Goal: Task Accomplishment & Management: Manage account settings

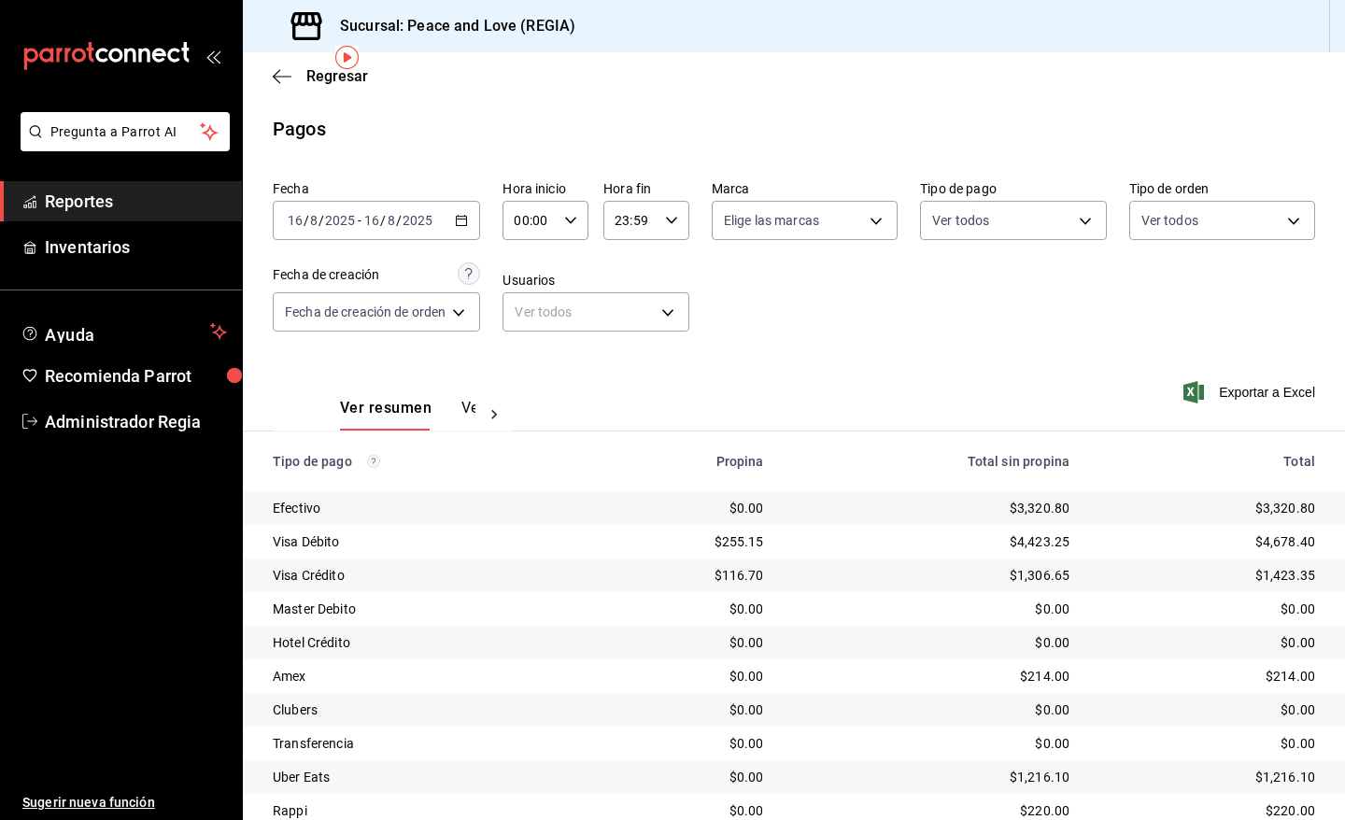
scroll to position [71, 0]
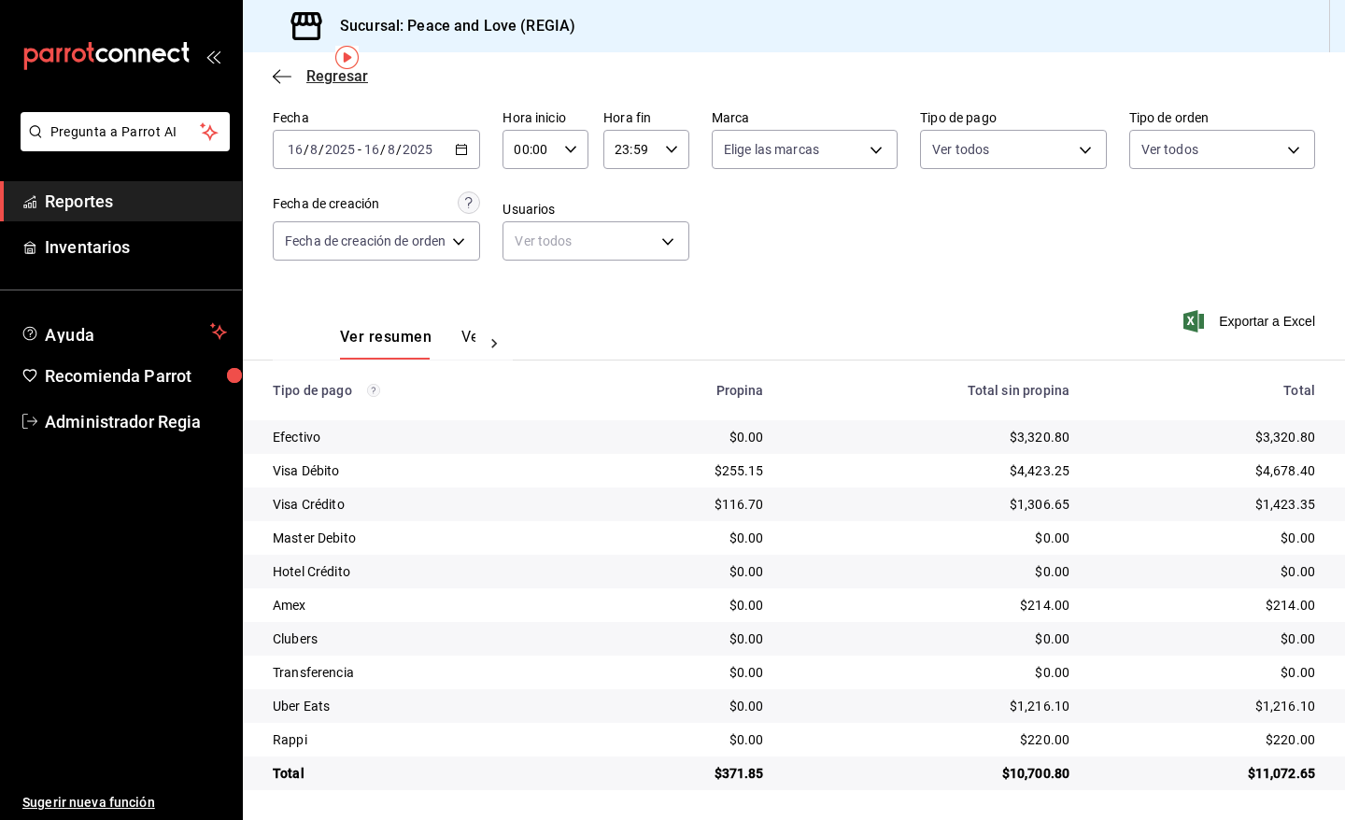
click at [325, 80] on span "Regresar" at bounding box center [337, 76] width 62 height 18
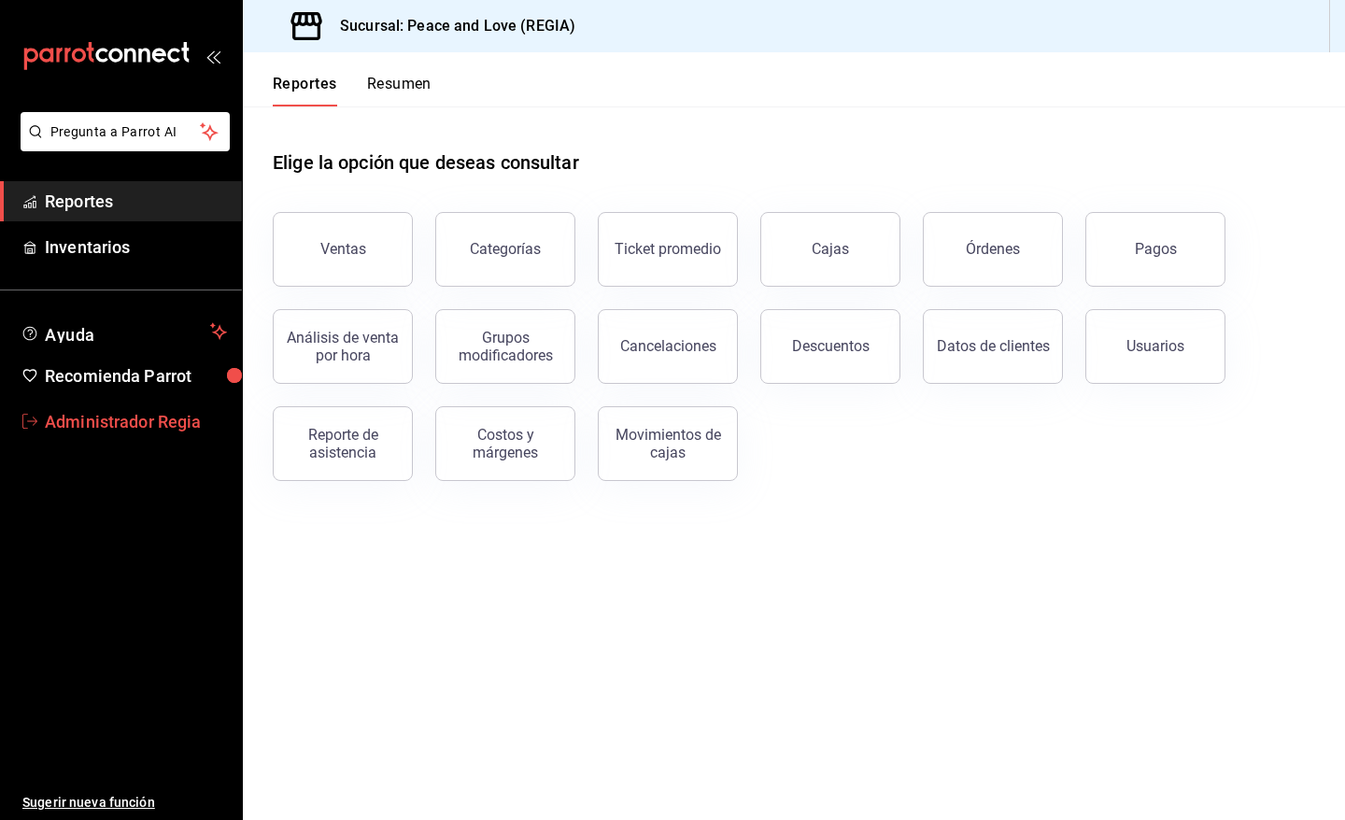
click at [138, 414] on span "Administrador Regia" at bounding box center [136, 421] width 182 height 25
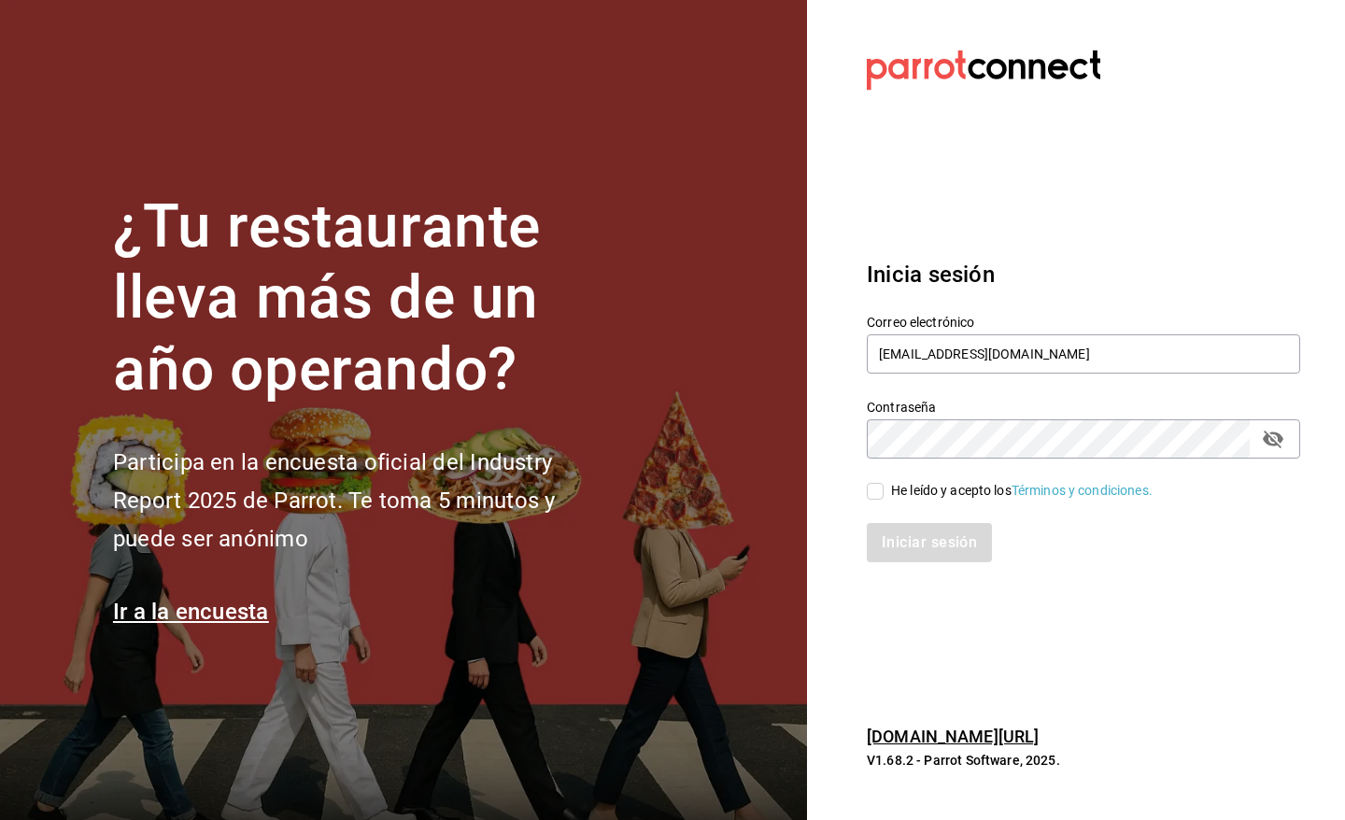
click at [925, 495] on div "He leído y acepto los Términos y condiciones." at bounding box center [1021, 491] width 261 height 20
click at [883, 495] on input "He leído y acepto los Términos y condiciones." at bounding box center [875, 491] width 17 height 17
checkbox input "true"
click at [923, 534] on button "Iniciar sesión" at bounding box center [930, 542] width 127 height 39
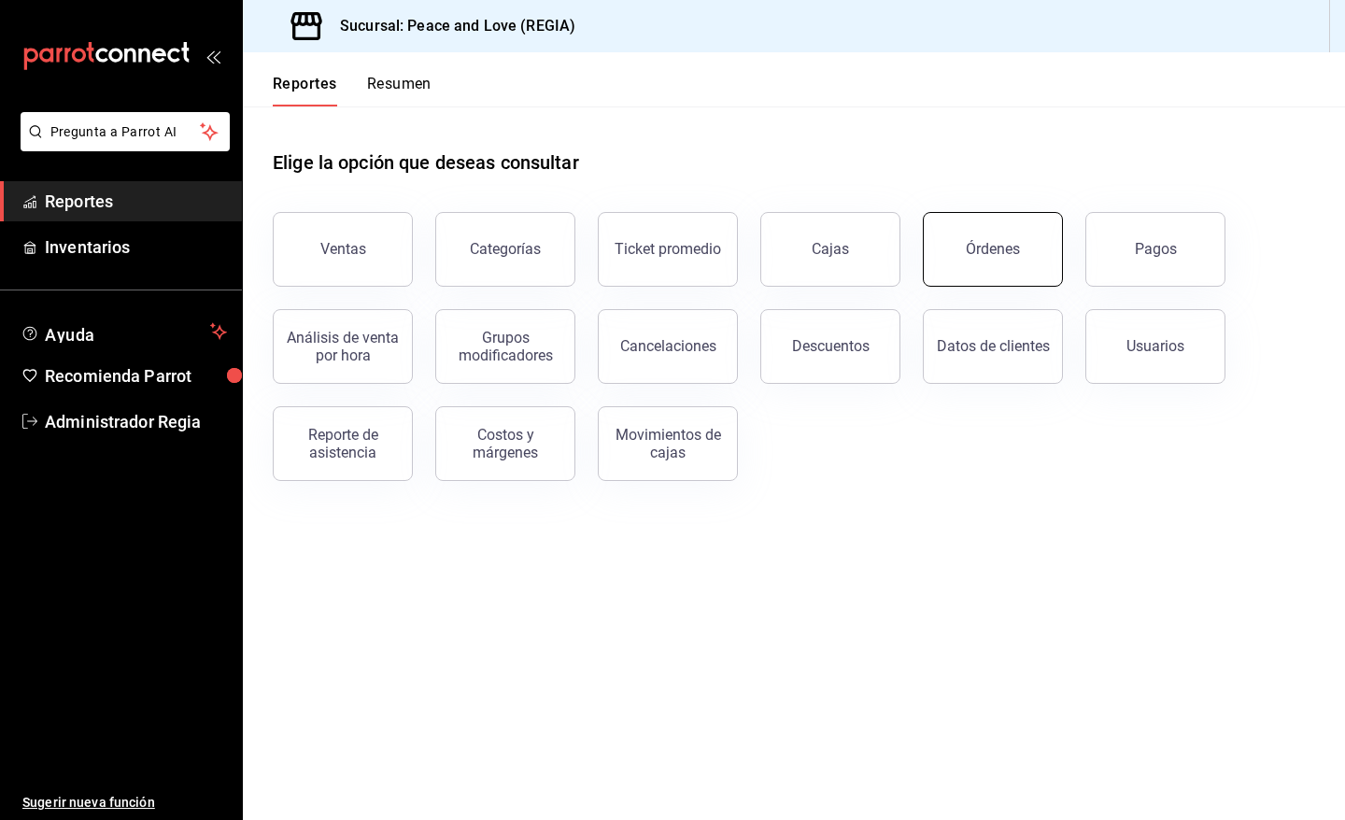
click at [936, 252] on button "Órdenes" at bounding box center [993, 249] width 140 height 75
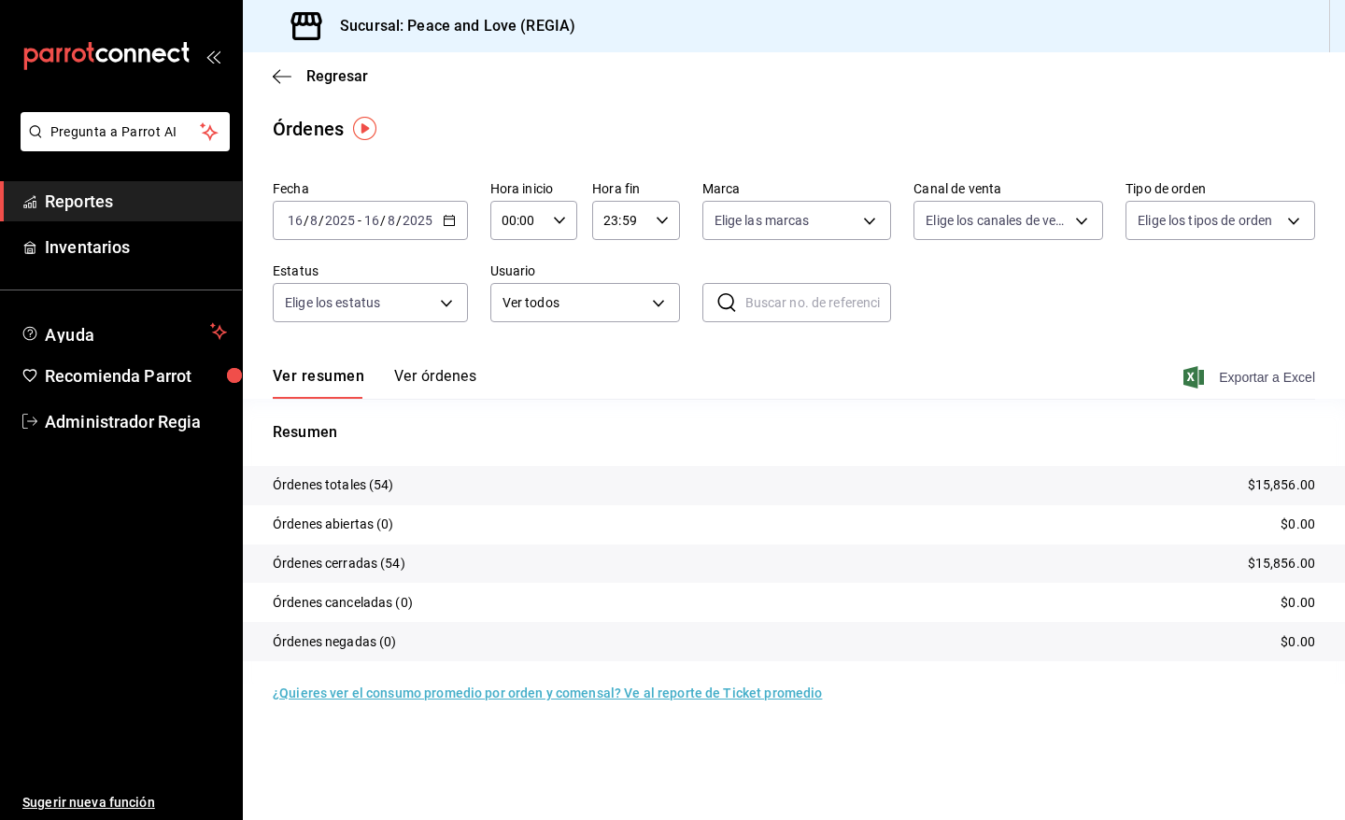
click at [1237, 374] on span "Exportar a Excel" at bounding box center [1251, 377] width 128 height 22
click at [1074, 224] on body "Pregunta a Parrot AI Reportes Inventarios Ayuda Recomienda Parrot Administrador…" at bounding box center [672, 410] width 1345 height 820
click at [982, 400] on span "Uber Eats" at bounding box center [1030, 398] width 130 height 20
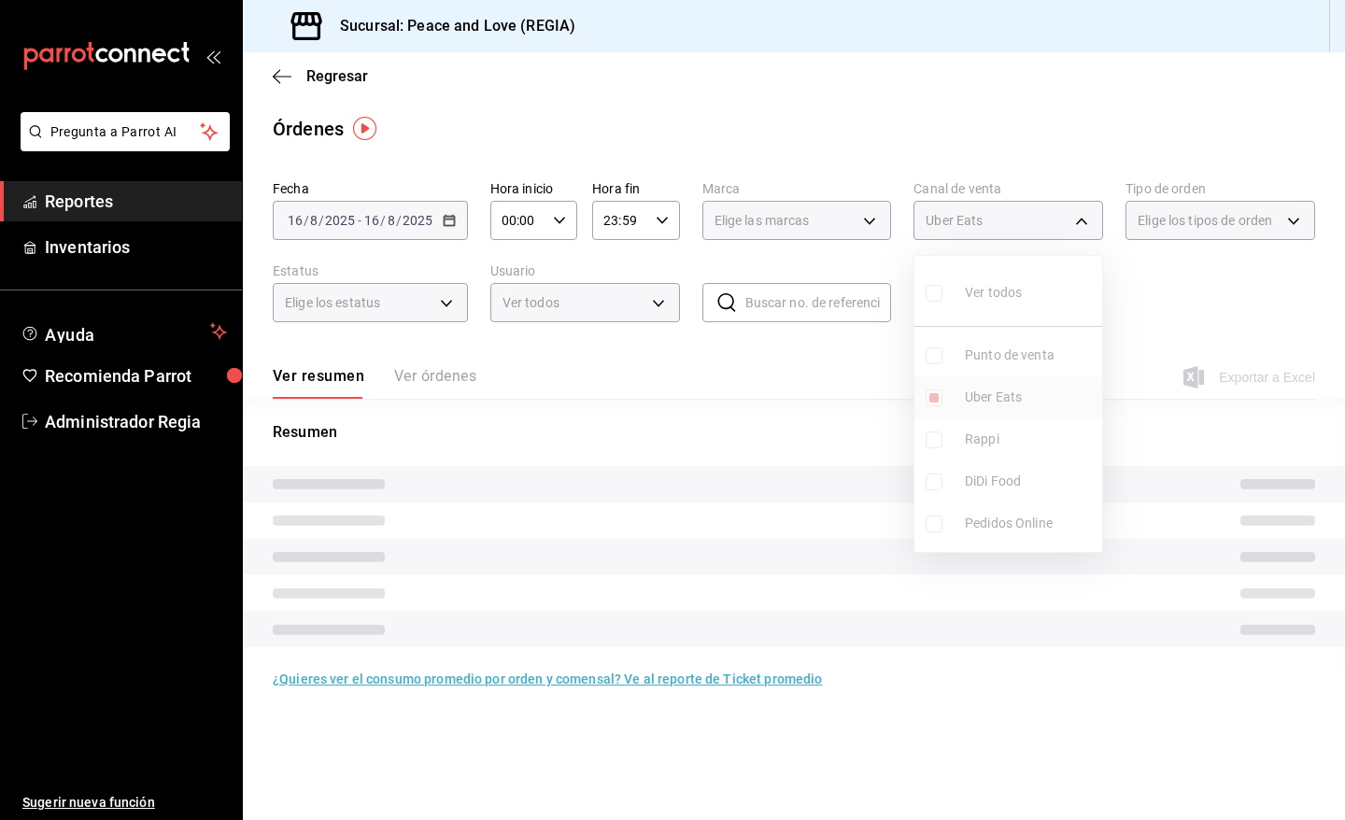
type input "UBER_EATS"
checkbox input "true"
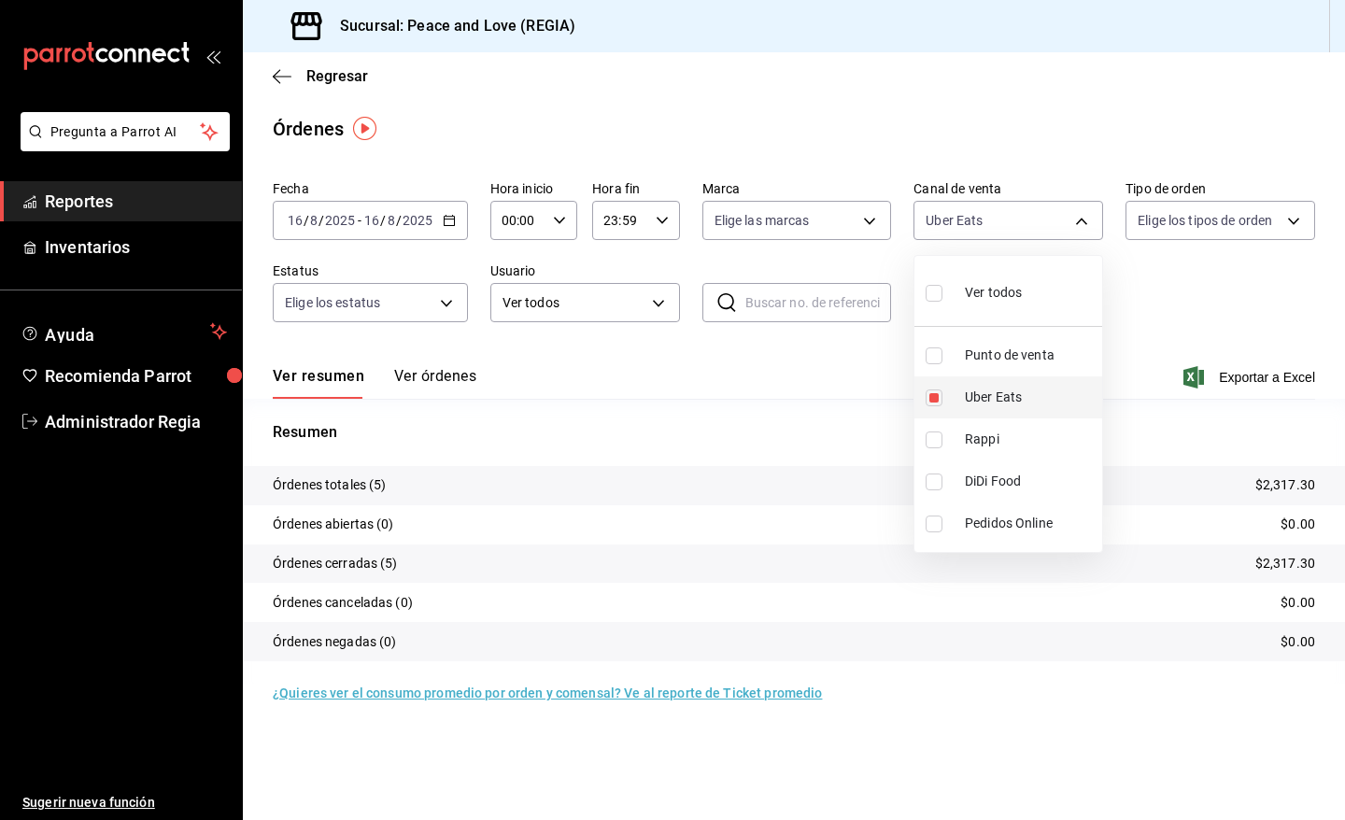
click at [977, 398] on span "Uber Eats" at bounding box center [1030, 398] width 130 height 20
checkbox input "false"
click at [940, 439] on input "checkbox" at bounding box center [933, 439] width 17 height 17
checkbox input "true"
type input "RAPPI"
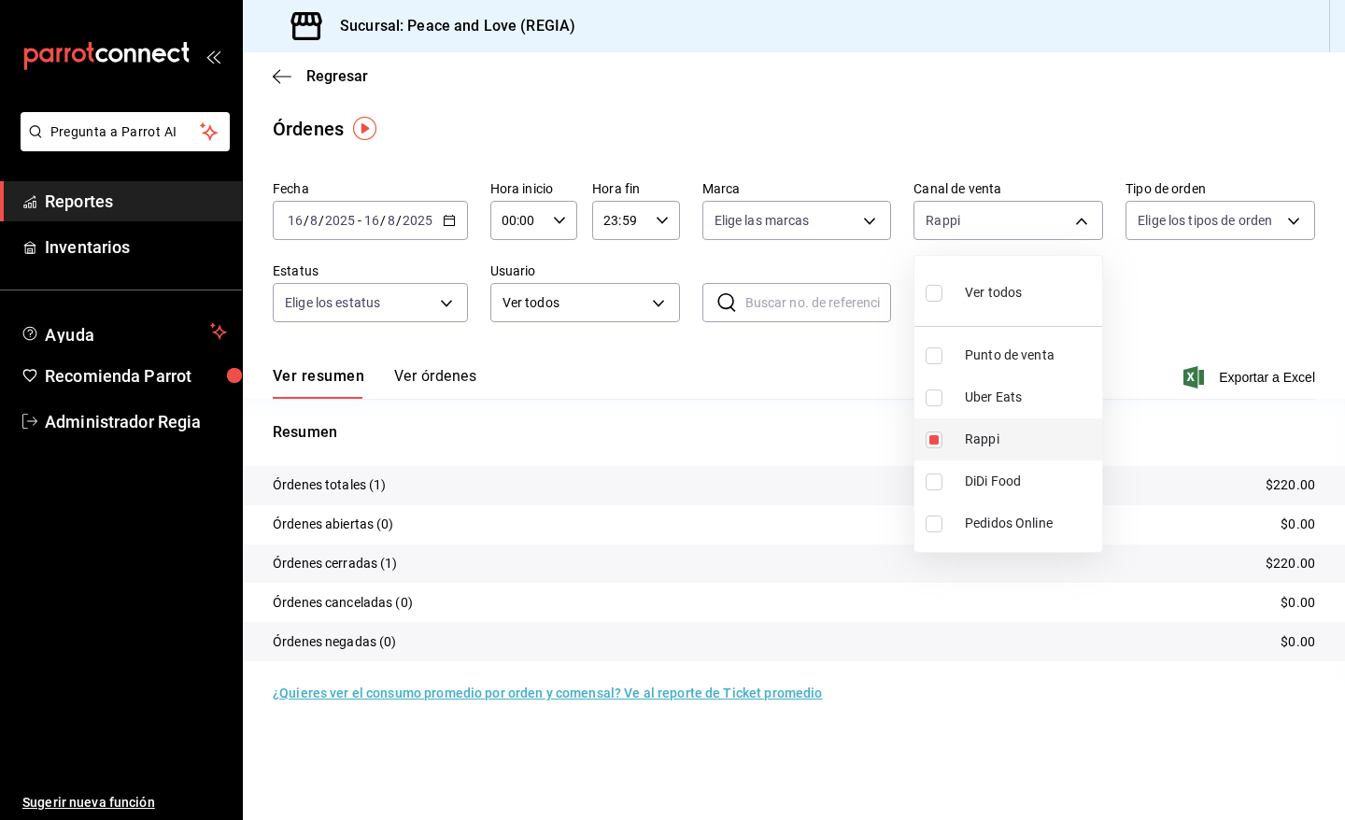
click at [940, 439] on input "checkbox" at bounding box center [933, 439] width 17 height 17
checkbox input "false"
click at [332, 75] on div at bounding box center [672, 410] width 1345 height 820
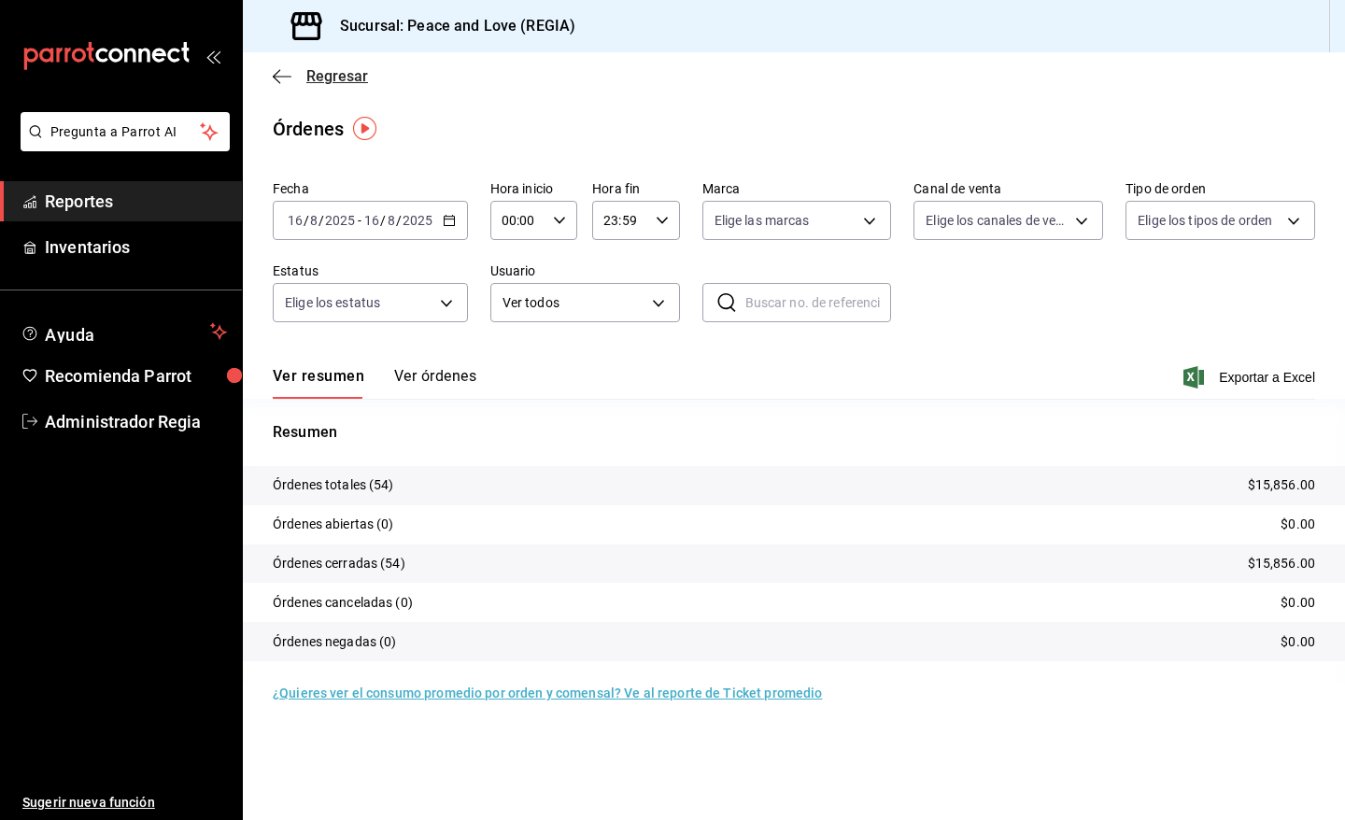
click at [344, 77] on span "Regresar" at bounding box center [337, 76] width 62 height 18
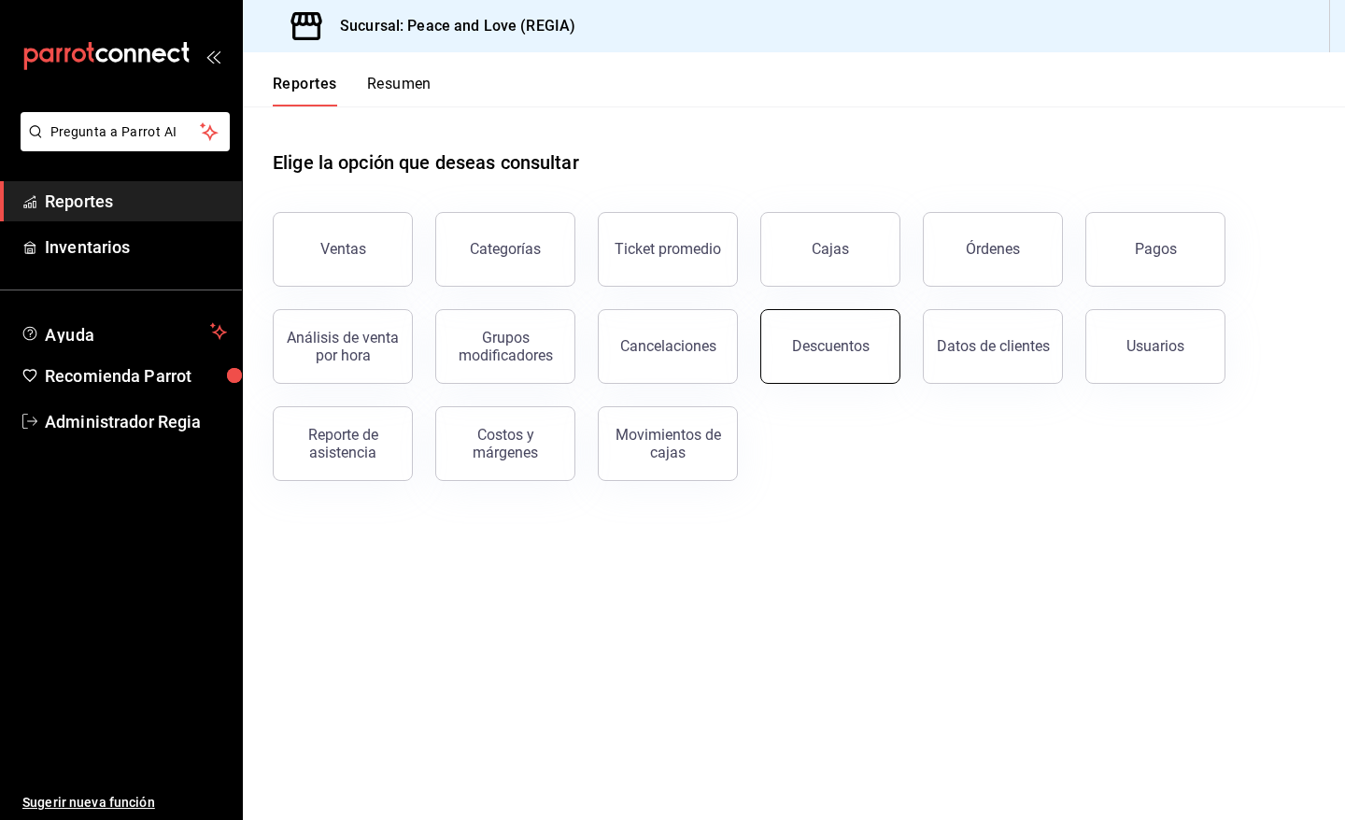
click at [838, 380] on div "Descuentos" at bounding box center [819, 335] width 162 height 97
click at [795, 358] on button "Descuentos" at bounding box center [830, 346] width 140 height 75
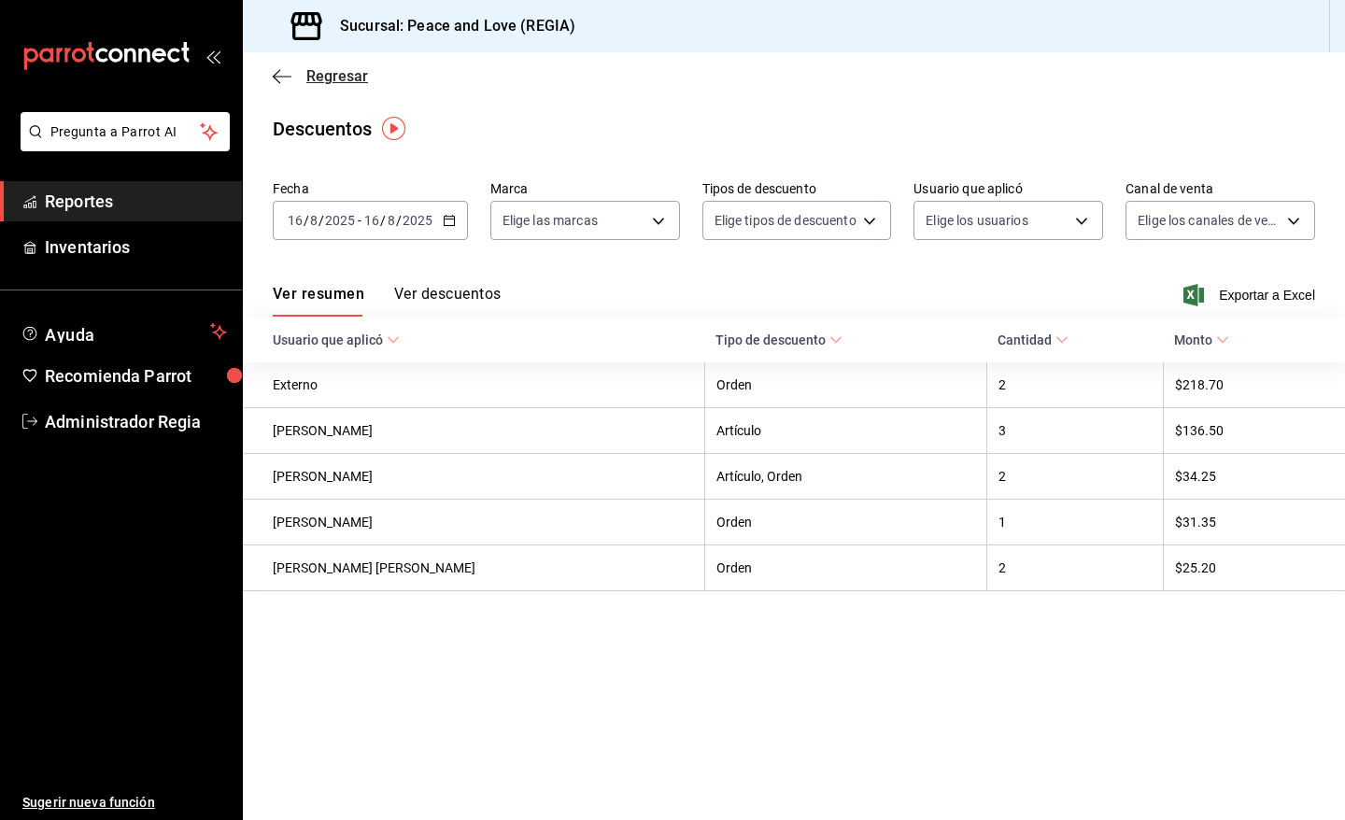
click at [365, 84] on span "Regresar" at bounding box center [337, 76] width 62 height 18
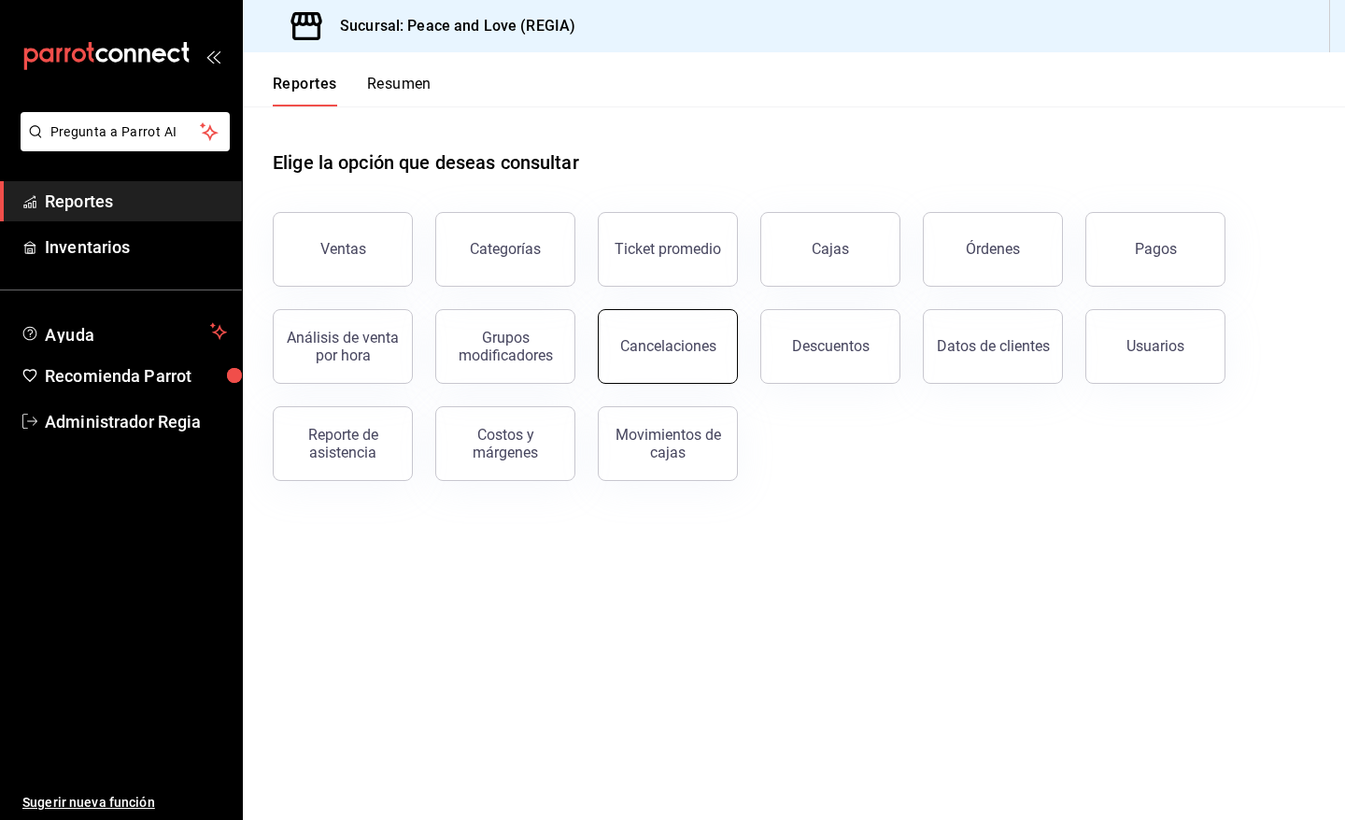
click at [659, 362] on button "Cancelaciones" at bounding box center [668, 346] width 140 height 75
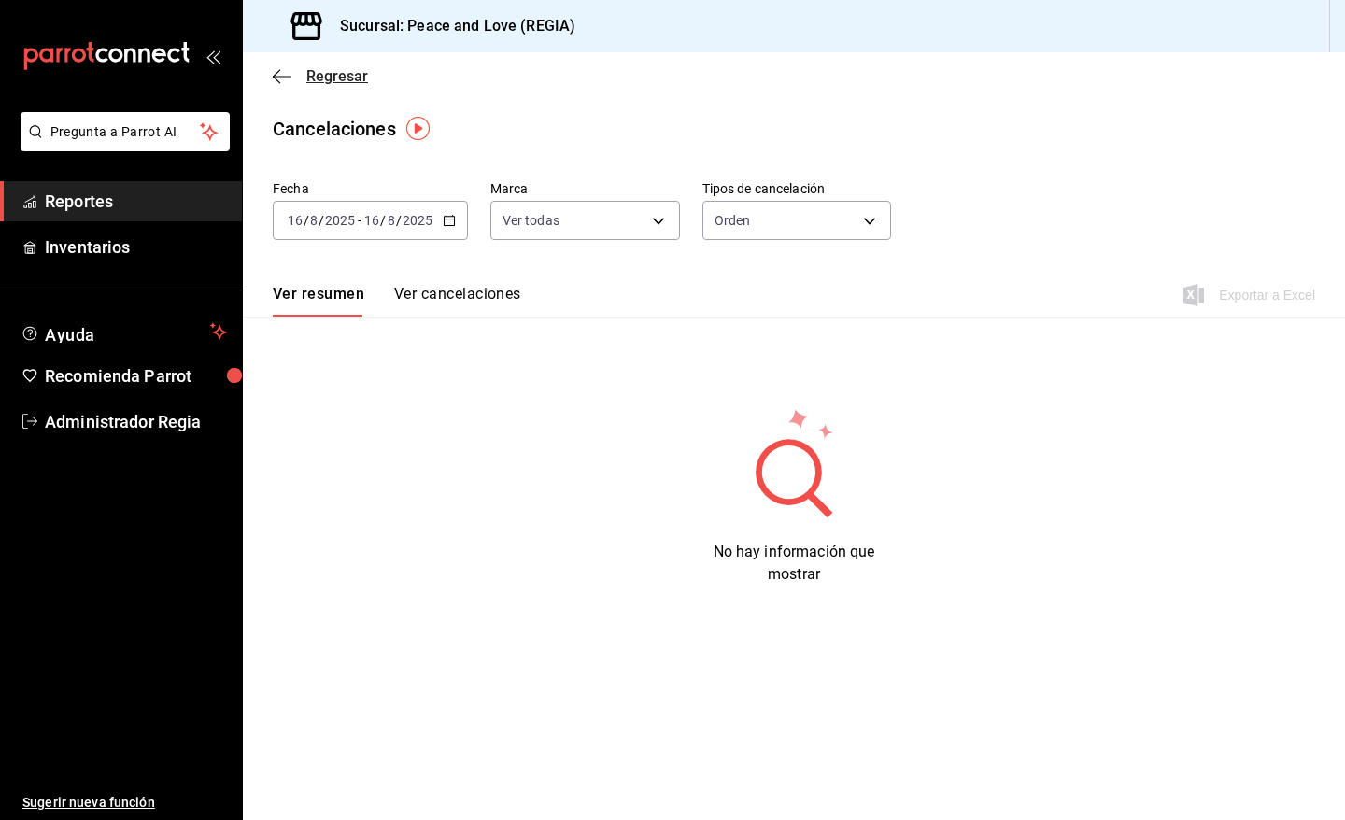
click at [346, 77] on span "Regresar" at bounding box center [337, 76] width 62 height 18
